Goal: Find specific page/section: Find specific page/section

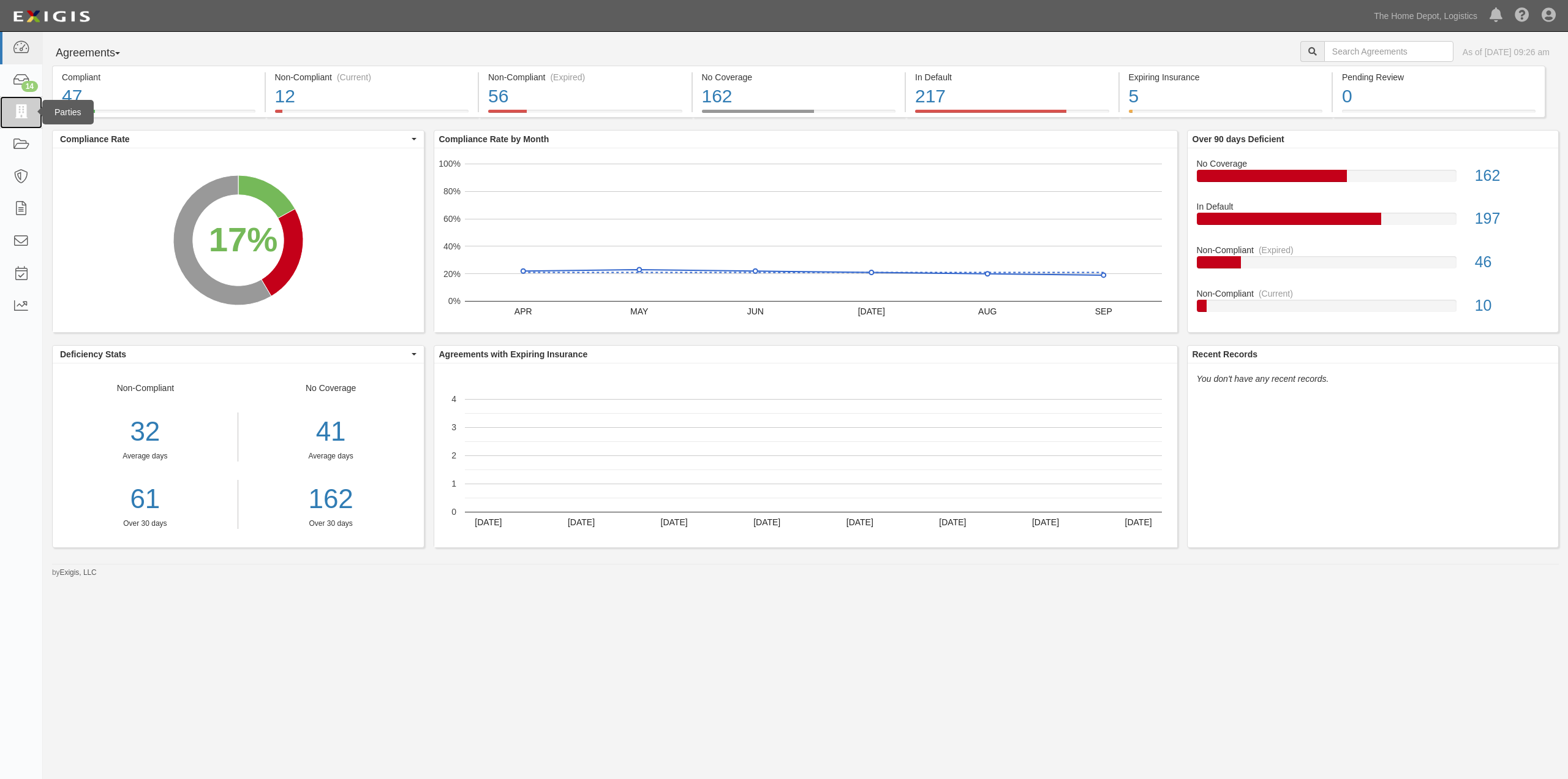
click at [24, 110] on icon at bounding box center [20, 112] width 18 height 14
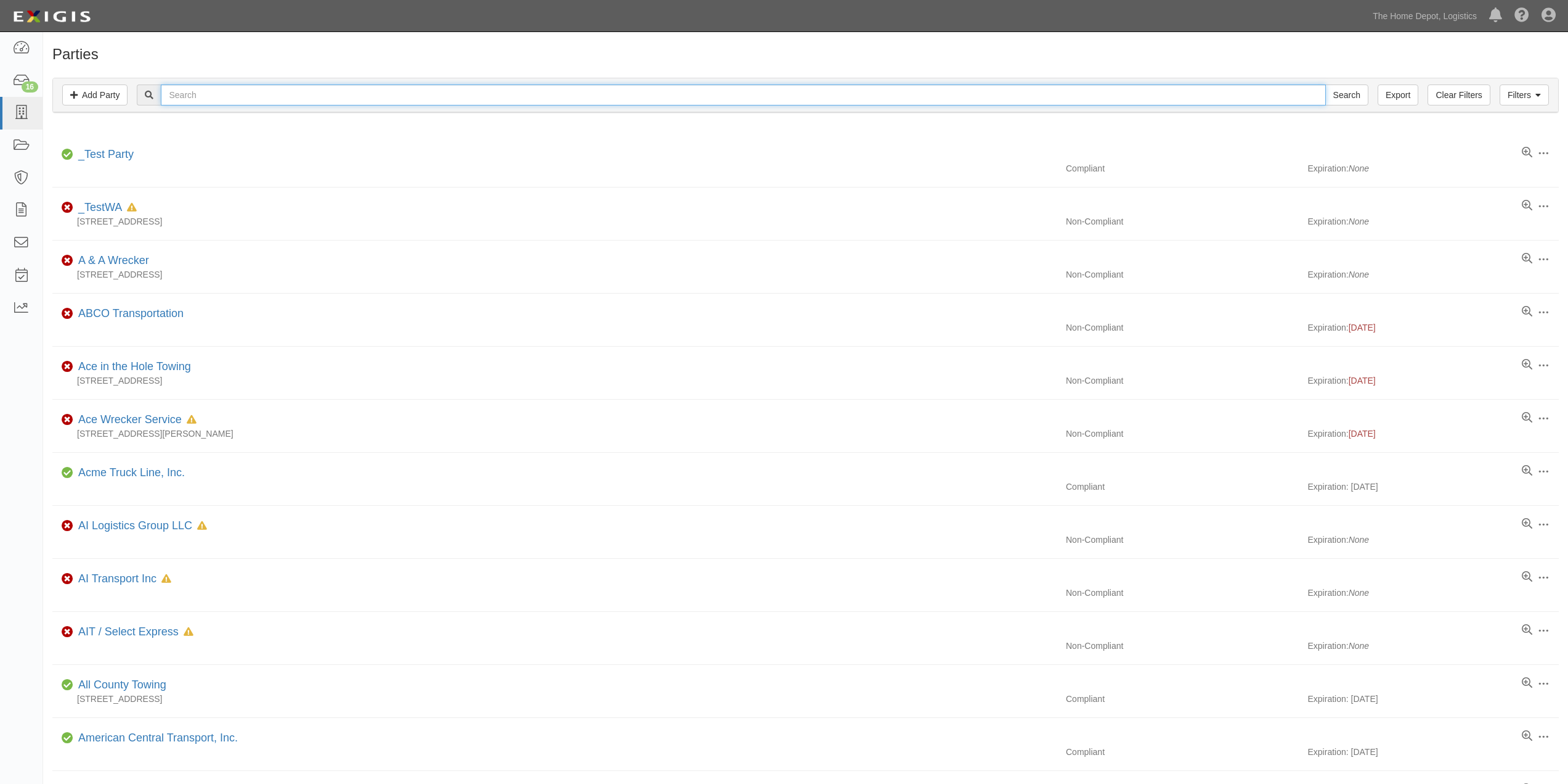
click at [214, 93] on input "text" at bounding box center [743, 95] width 1164 height 21
click at [209, 92] on input "text" at bounding box center [743, 95] width 1164 height 21
click at [1436, 17] on link "The Home Depot, Logistics" at bounding box center [1425, 16] width 116 height 24
click at [1414, 66] on link "The Home Depot" at bounding box center [1408, 69] width 149 height 24
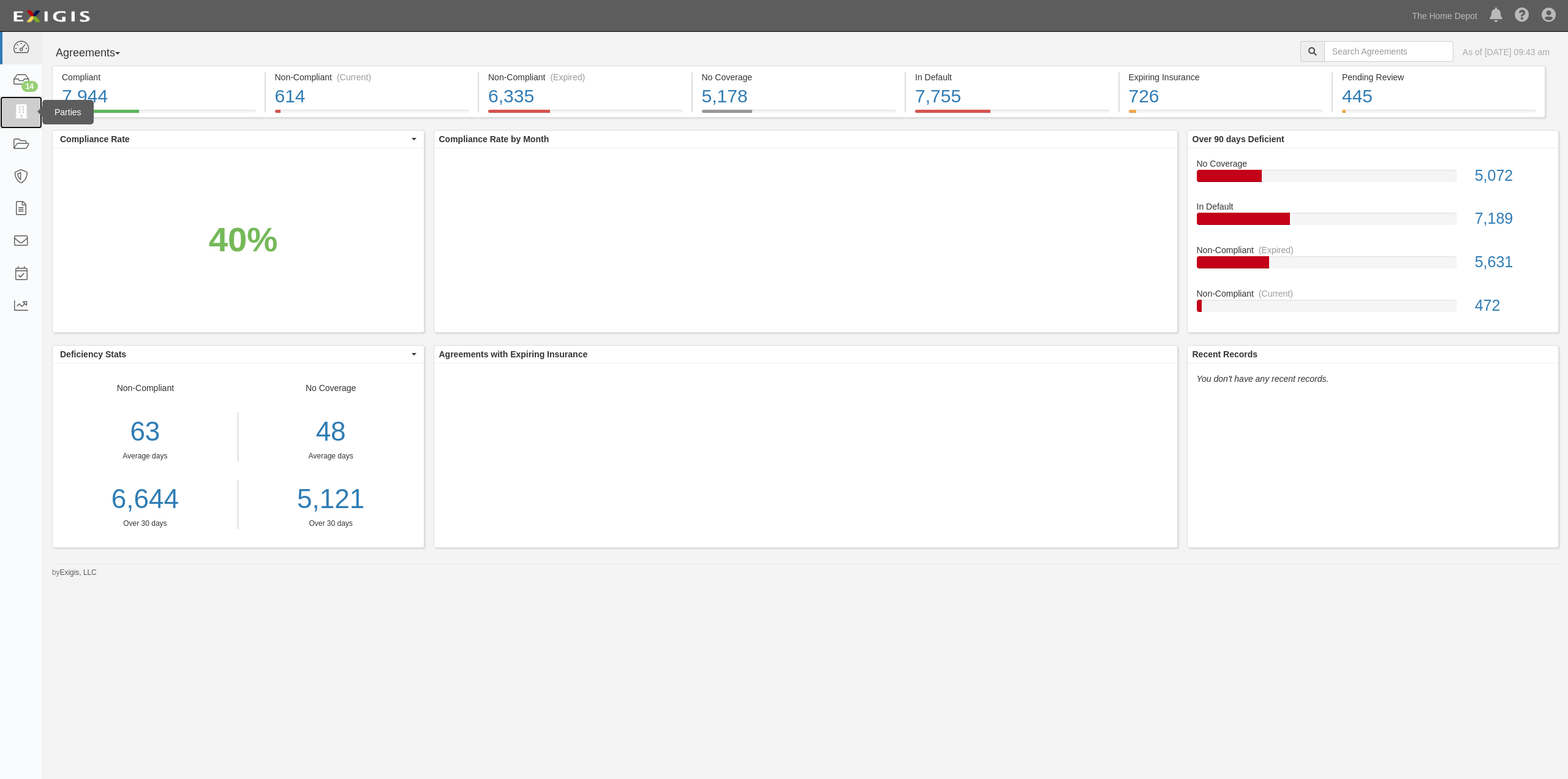
click at [21, 108] on icon at bounding box center [20, 112] width 18 height 14
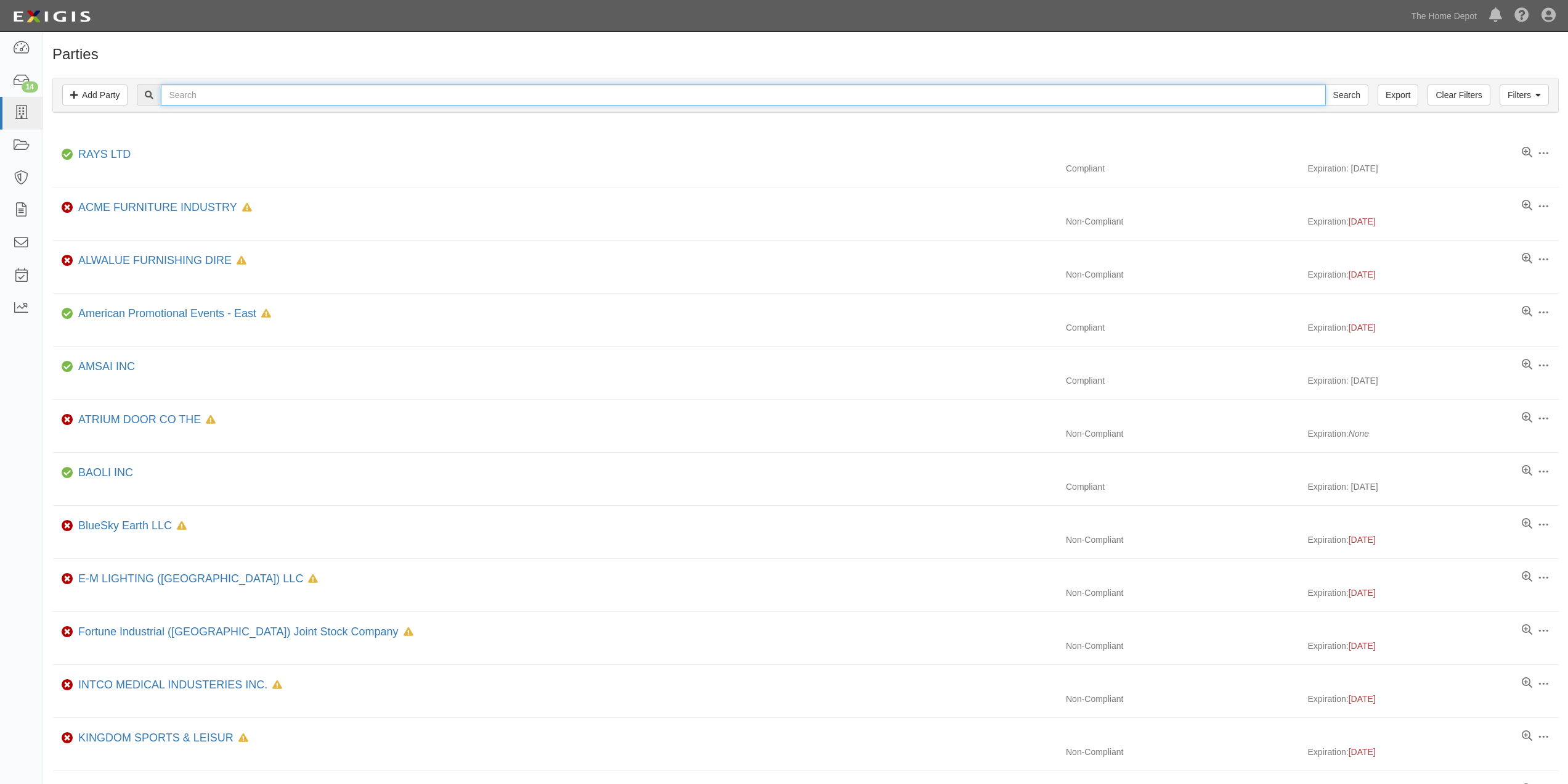
click at [202, 96] on input "text" at bounding box center [743, 95] width 1164 height 21
click at [229, 90] on input "Grand well" at bounding box center [743, 95] width 1164 height 21
type input "Grand well"
click at [1325, 85] on input "Search" at bounding box center [1347, 95] width 43 height 21
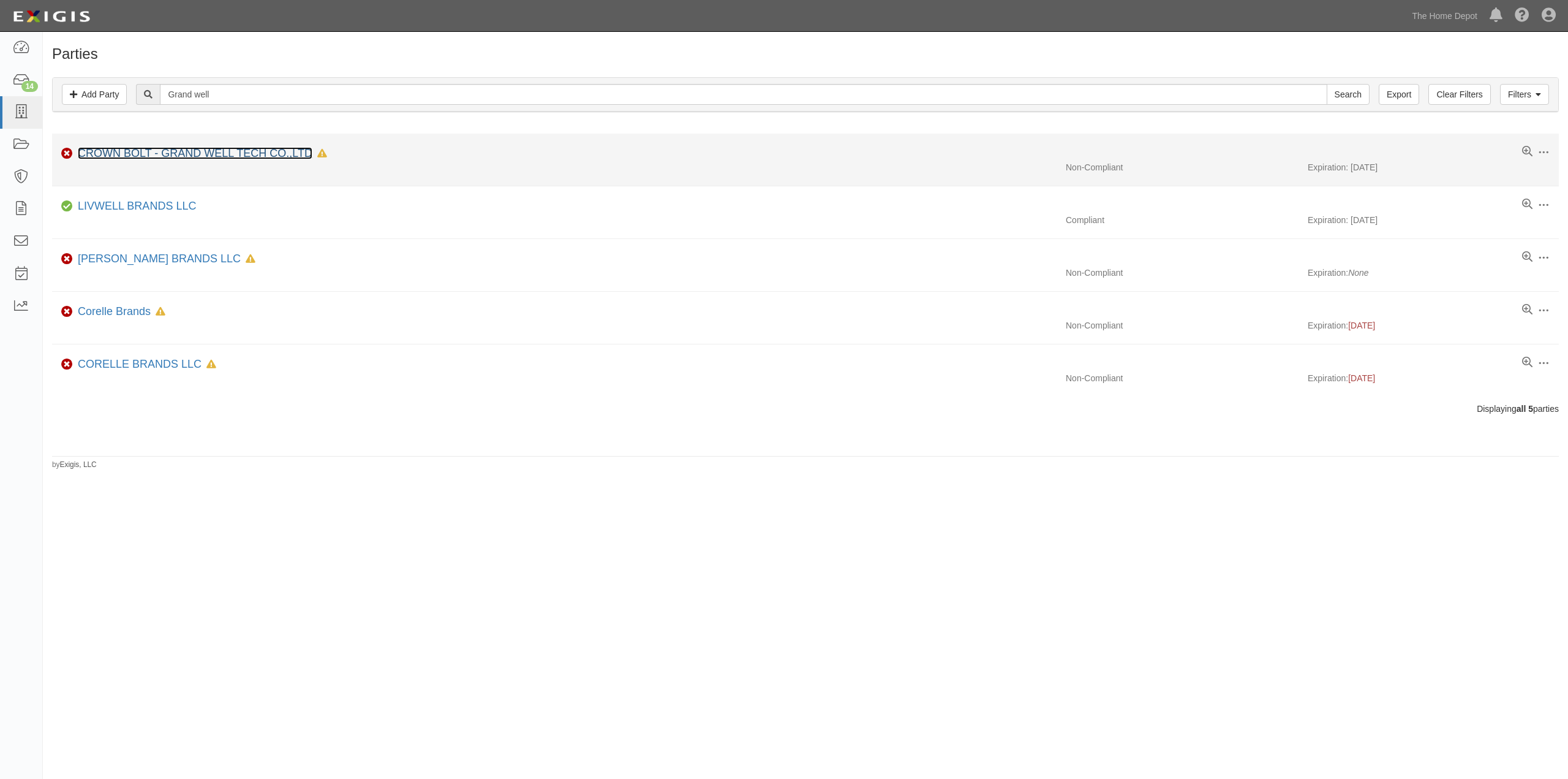
click at [179, 153] on link "CROWN BOLT - GRAND WELL TECH CO.,LTD" at bounding box center [195, 153] width 235 height 12
